Goal: Use online tool/utility

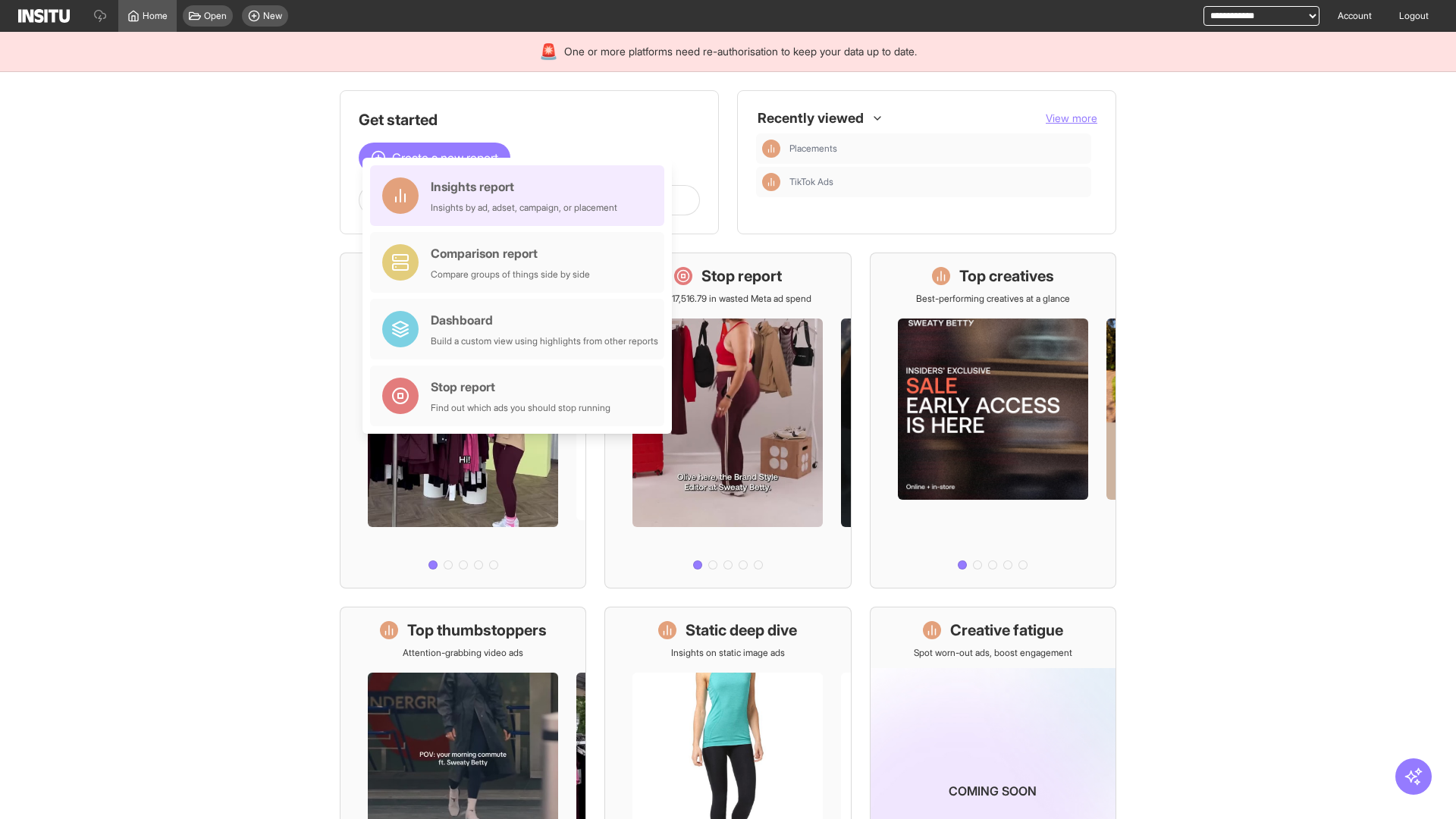
click at [521, 196] on div "Insights report Insights by ad, adset, campaign, or placement" at bounding box center [524, 195] width 186 height 37
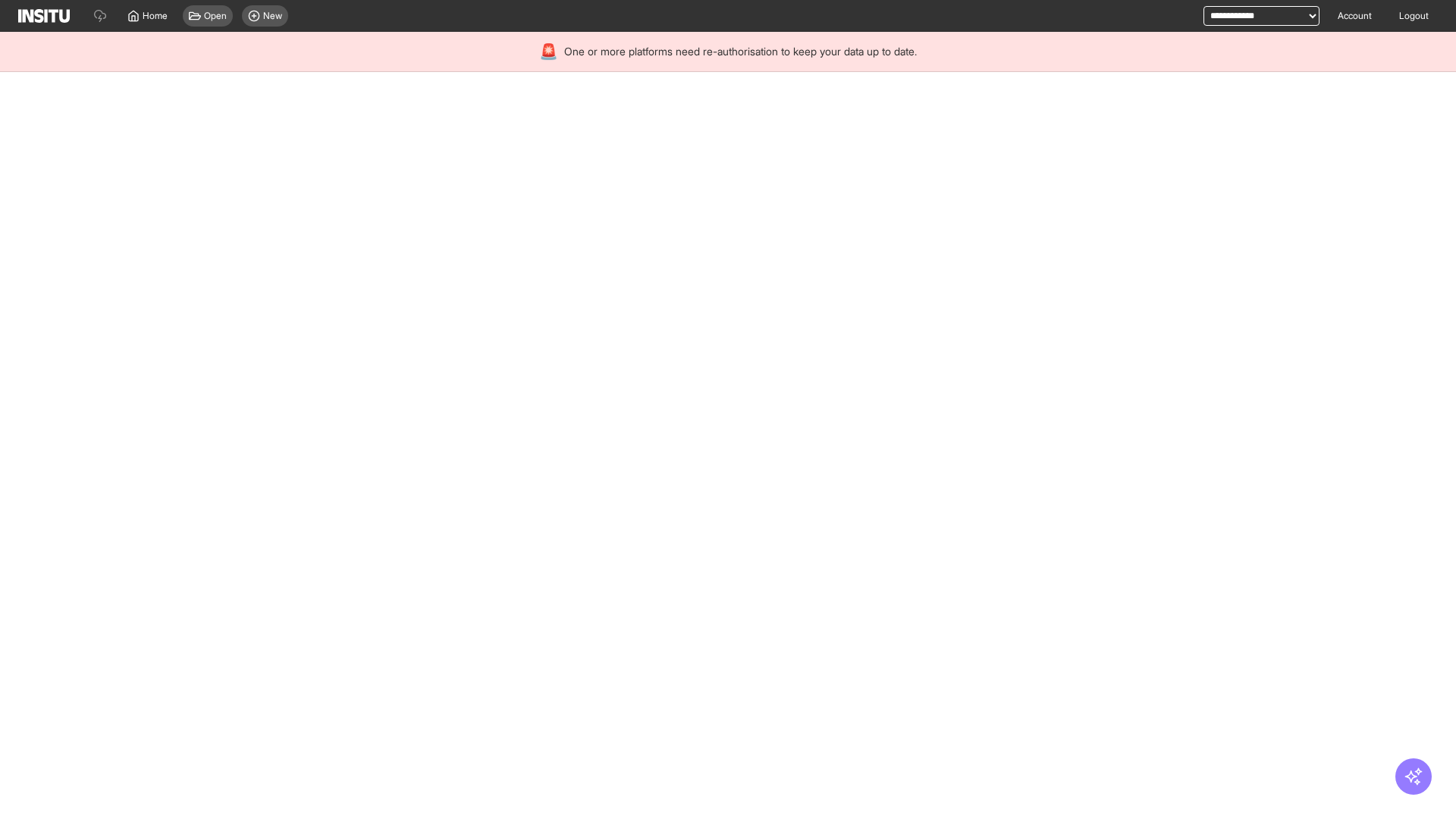
select select "**"
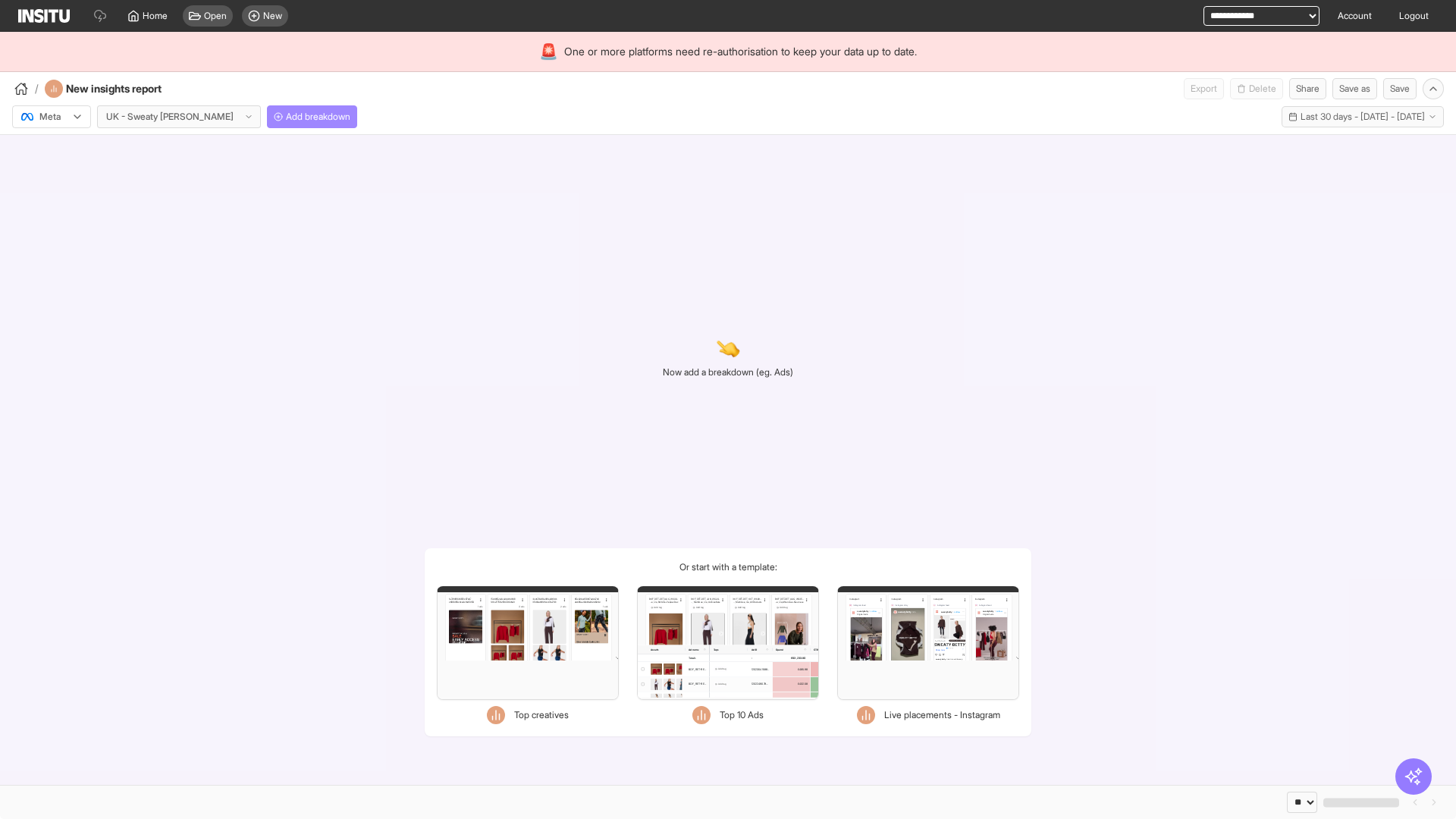
click at [286, 117] on span "Add breakdown" at bounding box center [318, 117] width 65 height 12
